Goal: Task Accomplishment & Management: Manage account settings

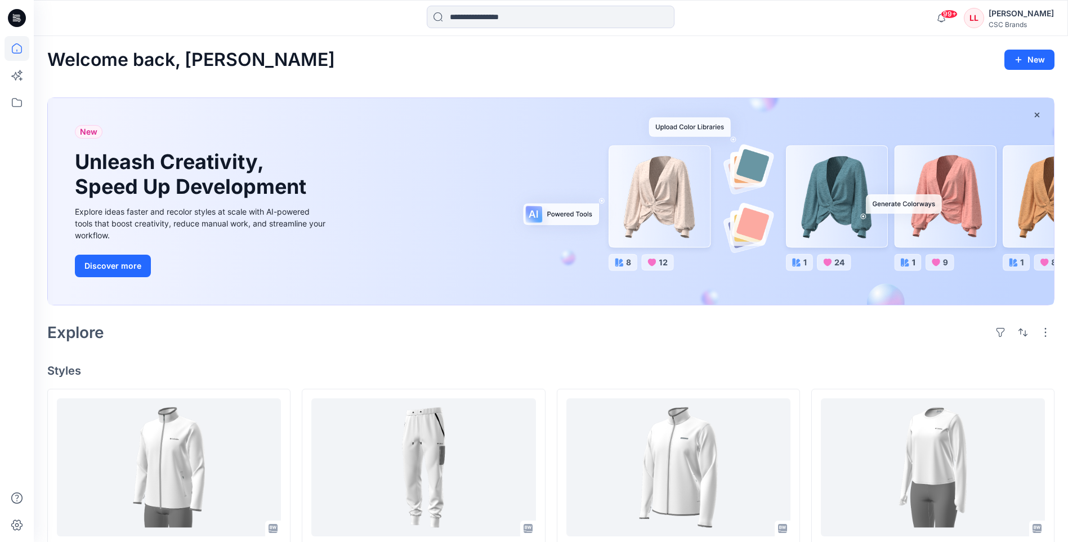
scroll to position [338, 0]
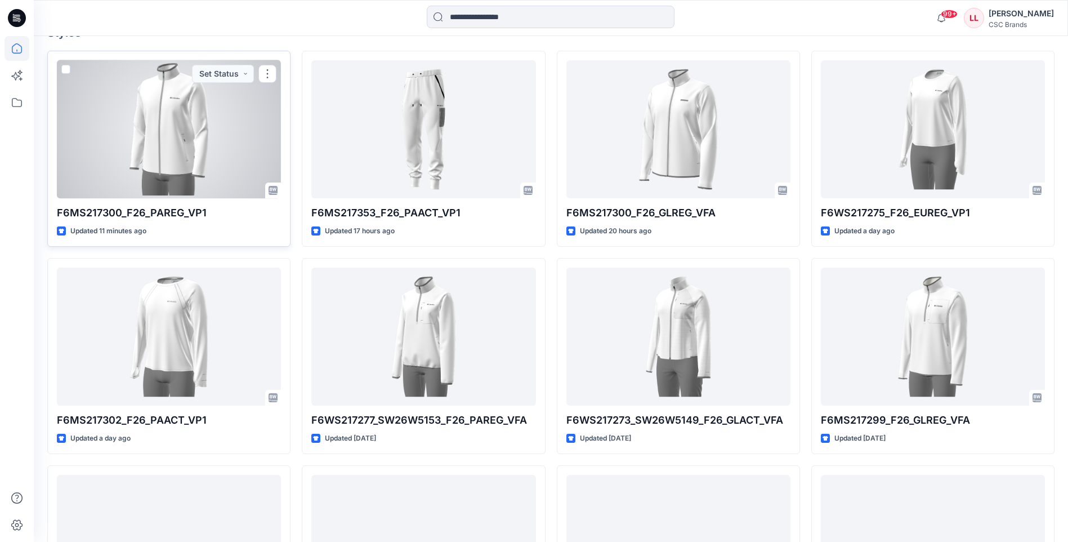
click at [189, 124] on div at bounding box center [169, 129] width 224 height 138
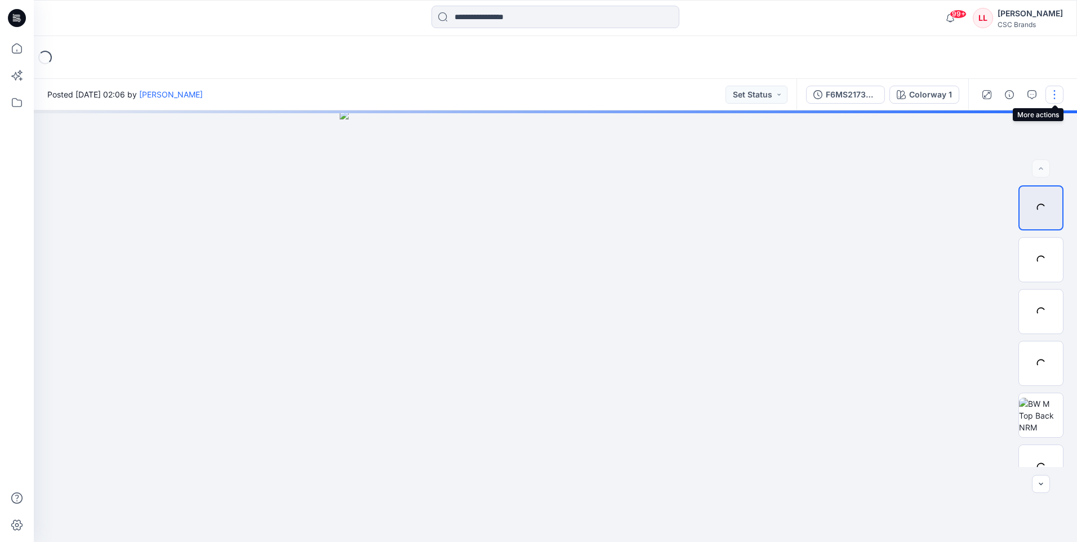
click at [1057, 93] on button "button" at bounding box center [1054, 95] width 18 height 18
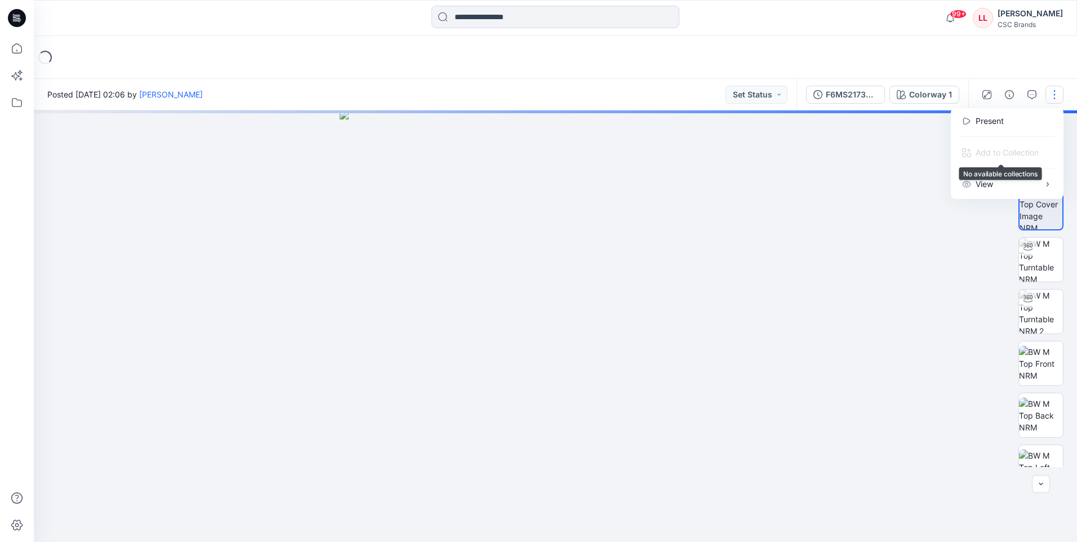
drag, startPoint x: 863, startPoint y: 319, endPoint x: 871, endPoint y: 304, distance: 16.9
click at [866, 316] on div at bounding box center [555, 325] width 1043 height 431
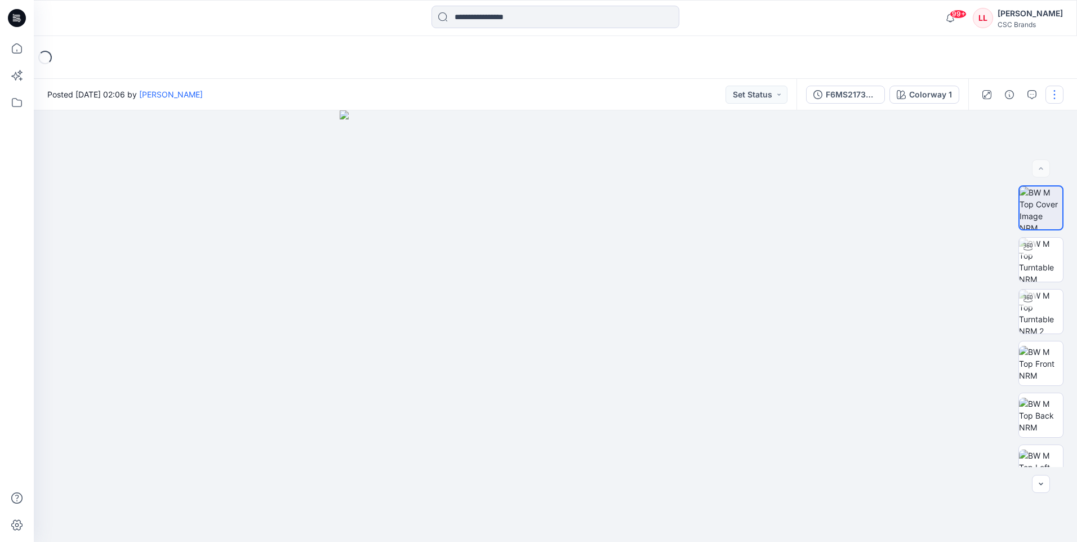
click at [1059, 97] on button "button" at bounding box center [1054, 95] width 18 height 18
click at [925, 264] on div at bounding box center [555, 325] width 1043 height 431
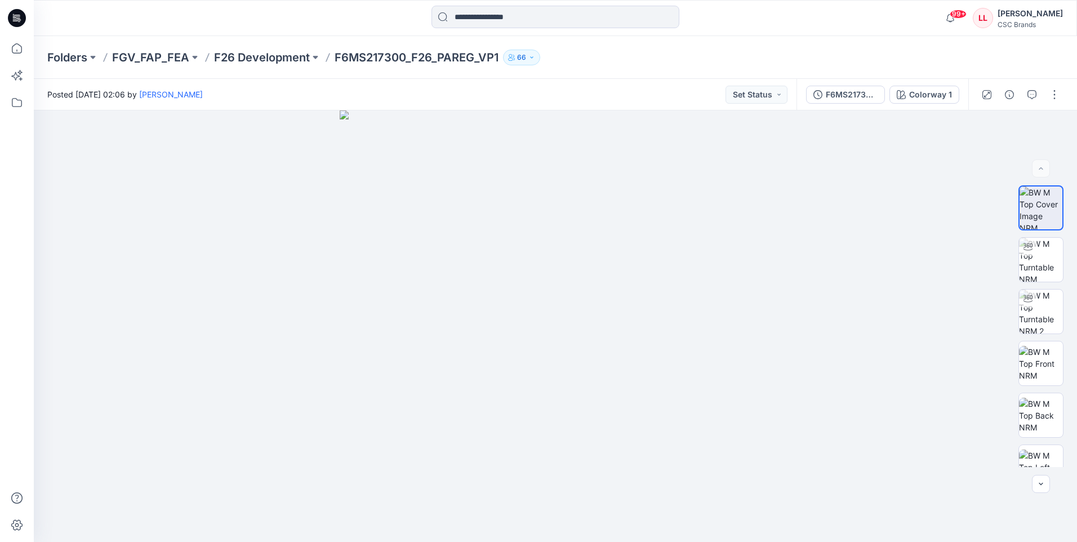
click at [1063, 55] on div "Folders FGV_FAP_FEA F26 Development F6MS217300_F26_PAREG_VP1 66" at bounding box center [555, 57] width 1043 height 43
click at [1050, 96] on button "button" at bounding box center [1054, 95] width 18 height 18
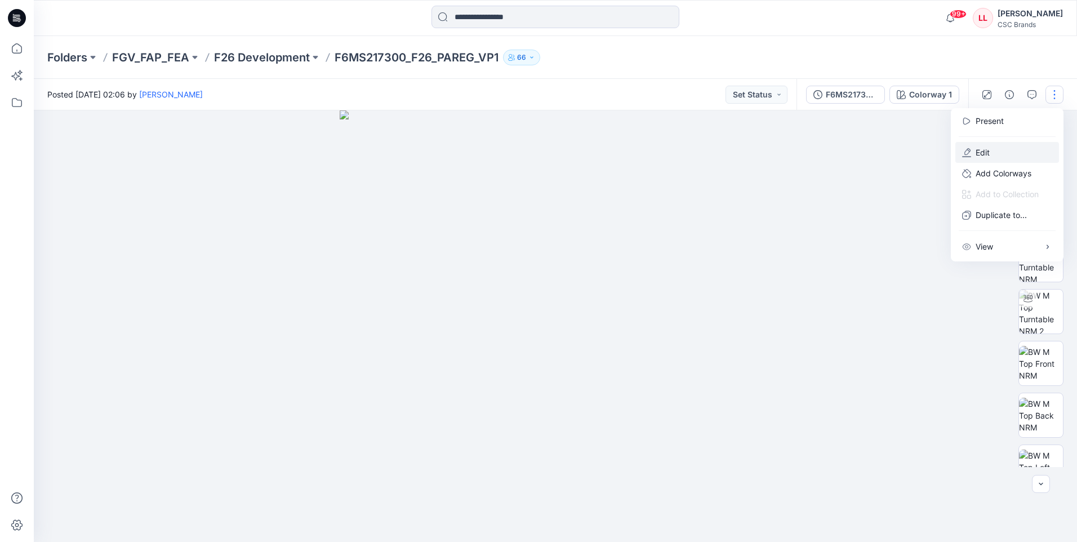
click at [995, 148] on button "Edit" at bounding box center [1007, 152] width 104 height 21
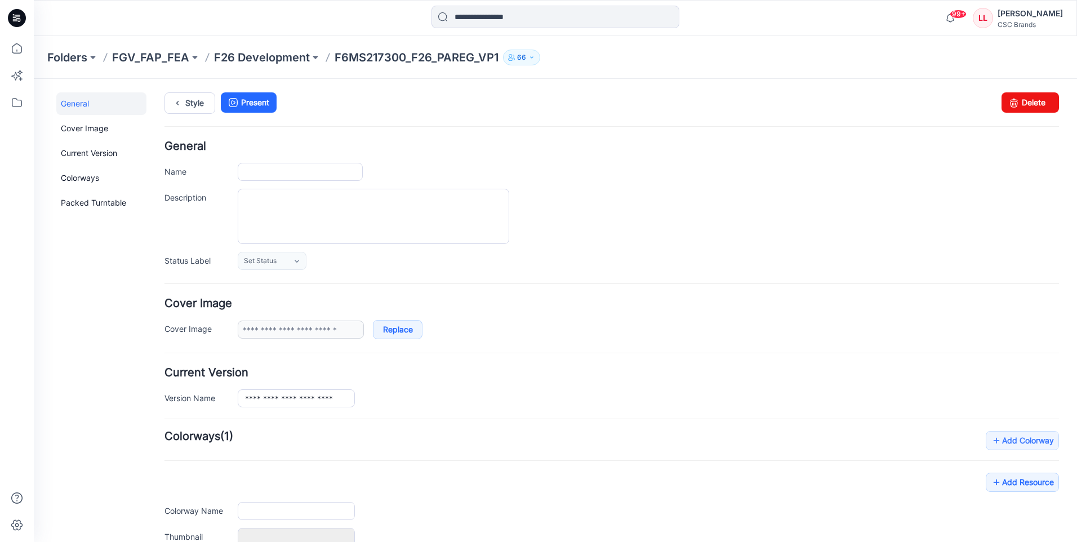
type input "**********"
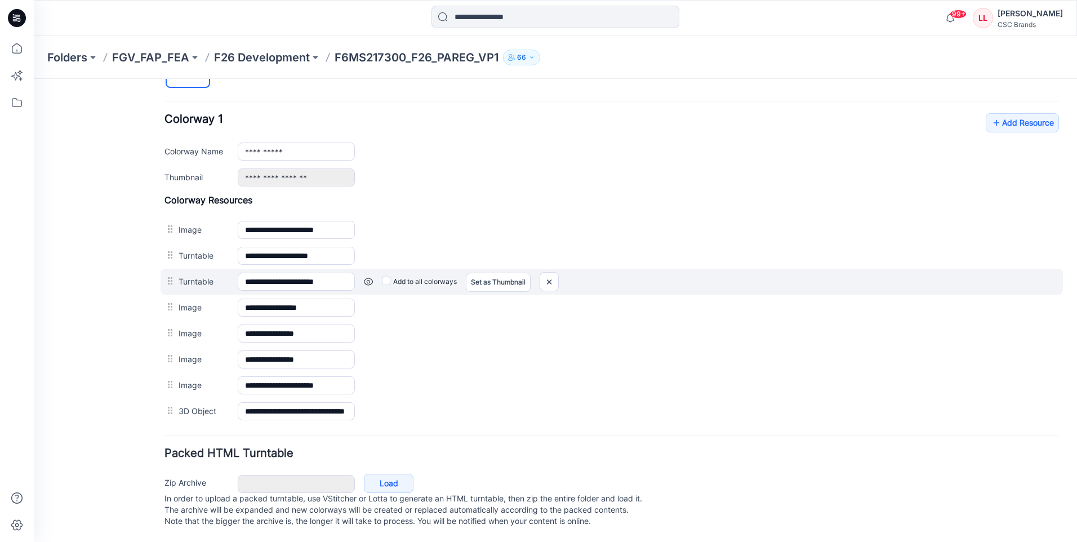
scroll to position [428, 0]
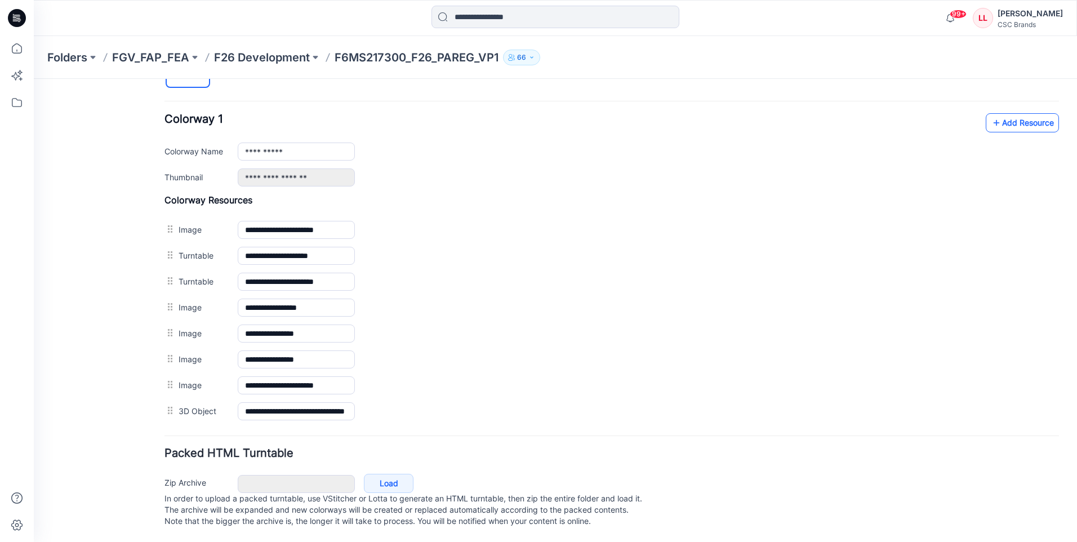
click at [1013, 113] on link "Add Resource" at bounding box center [1022, 122] width 73 height 19
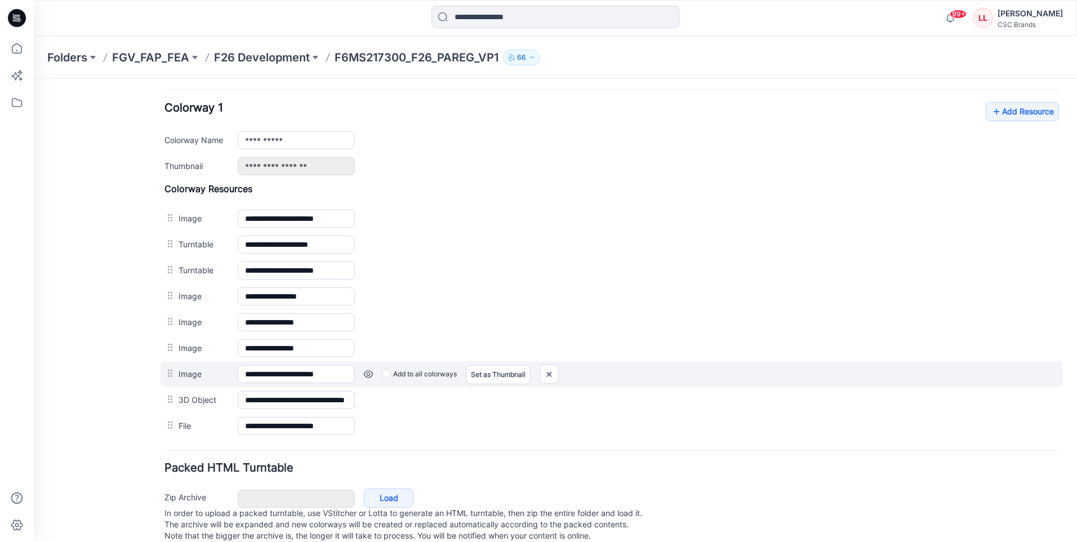
drag, startPoint x: 718, startPoint y: 380, endPoint x: 680, endPoint y: 363, distance: 41.3
click at [34, 79] on div "Add to all colorways Set as Thumbnail Unset as Thumbnail" at bounding box center [34, 79] width 0 height 0
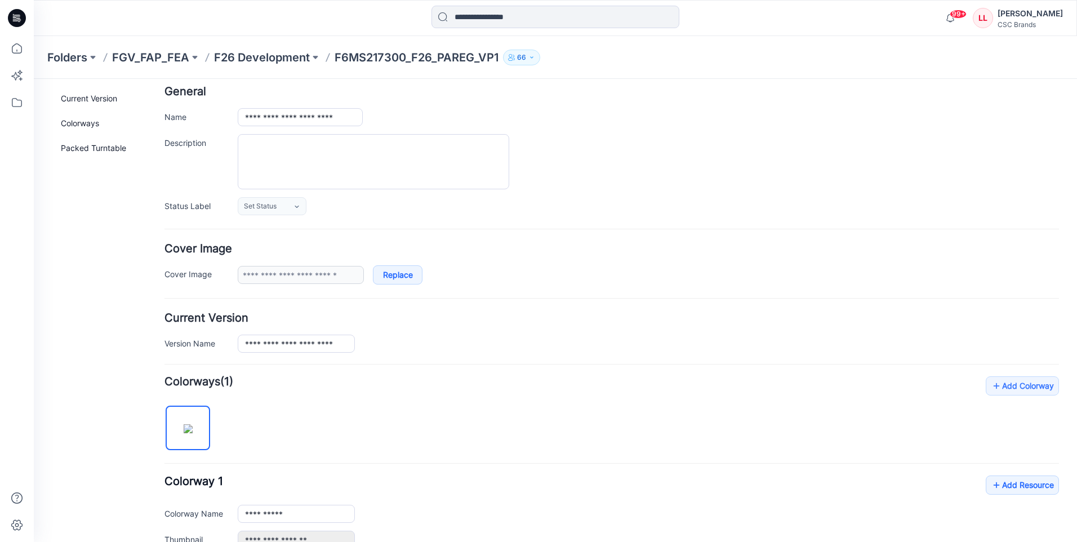
scroll to position [0, 0]
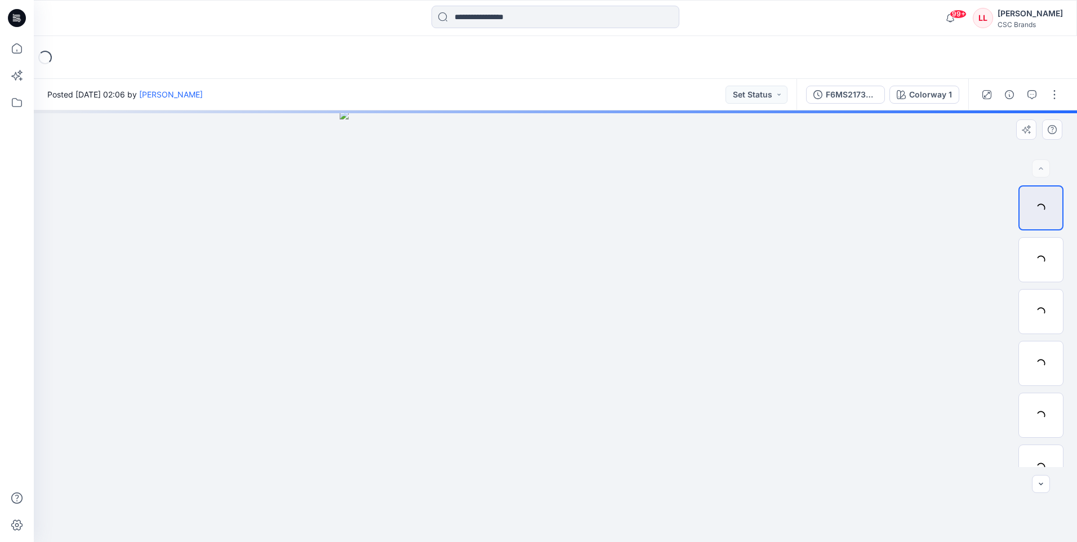
click at [720, 311] on div at bounding box center [555, 325] width 1043 height 431
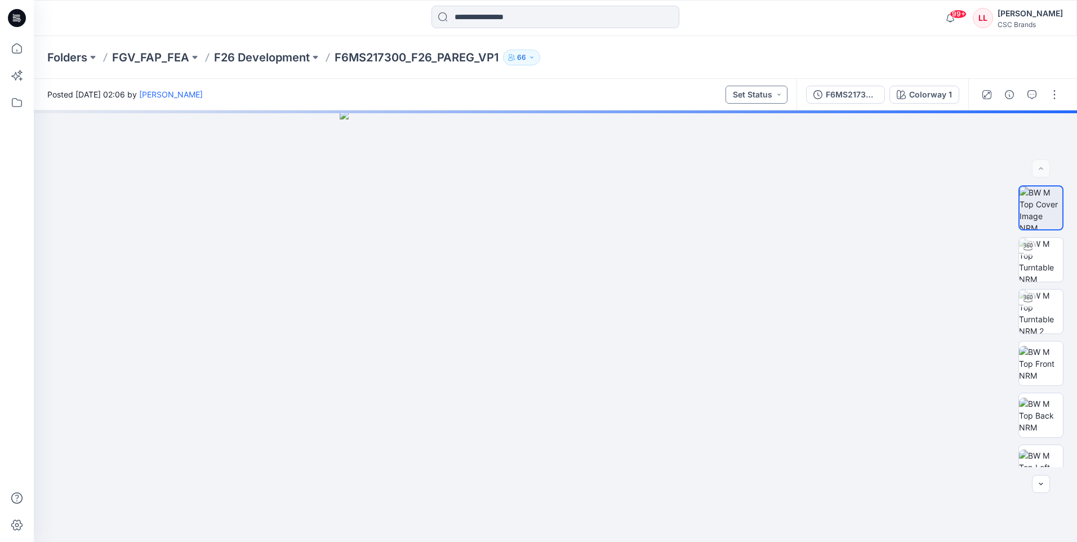
click at [777, 96] on button "Set Status" at bounding box center [756, 95] width 62 height 18
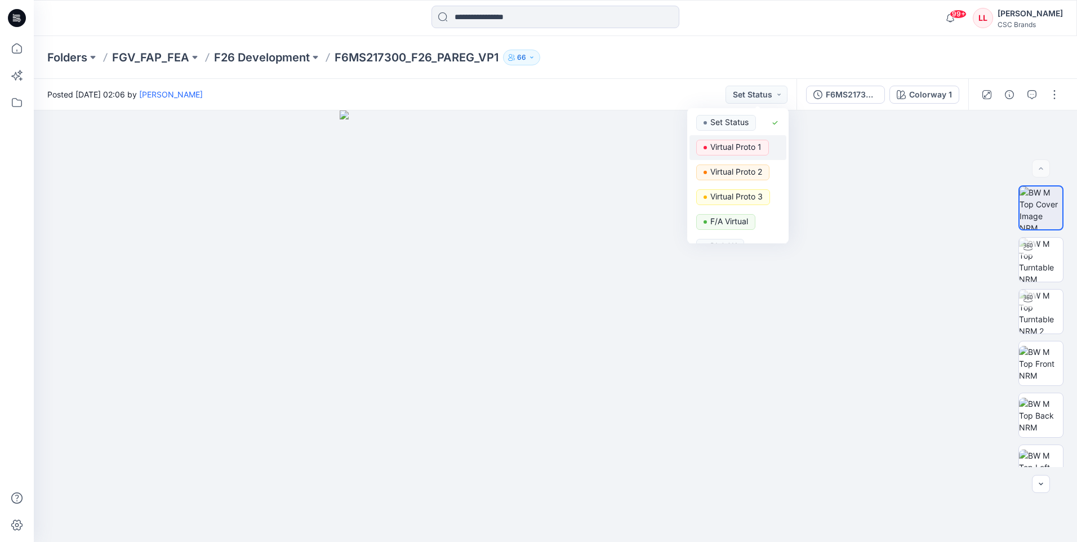
click at [727, 148] on p "Virtual Proto 1" at bounding box center [735, 147] width 51 height 15
